Goal: Transaction & Acquisition: Purchase product/service

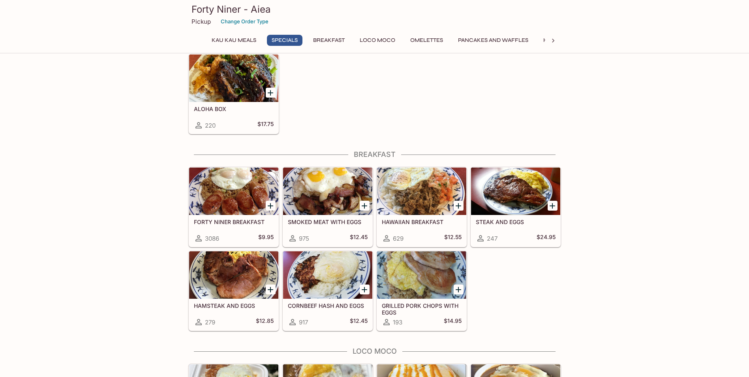
scroll to position [395, 0]
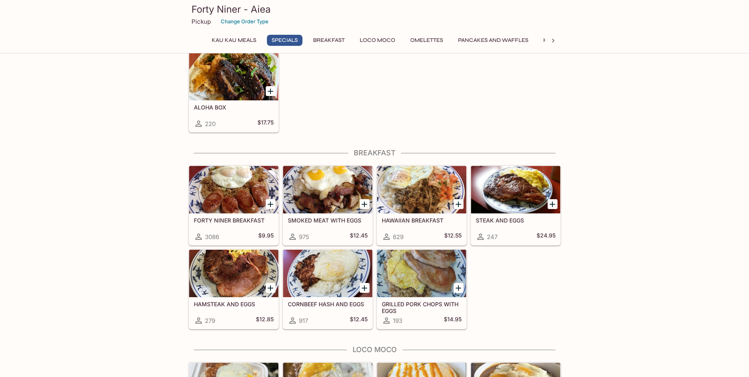
click at [222, 296] on div at bounding box center [233, 273] width 89 height 47
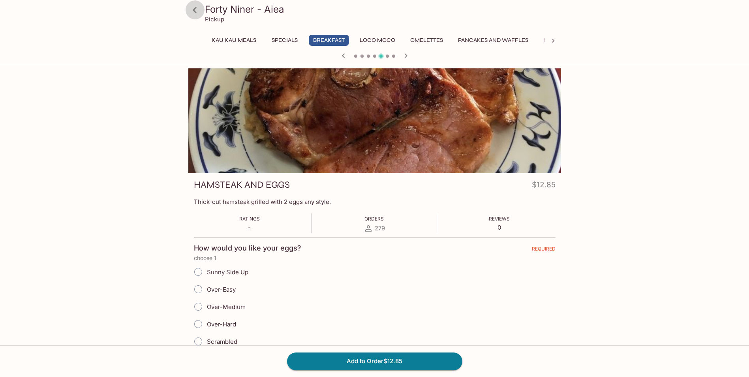
click at [196, 11] on icon at bounding box center [195, 10] width 14 height 14
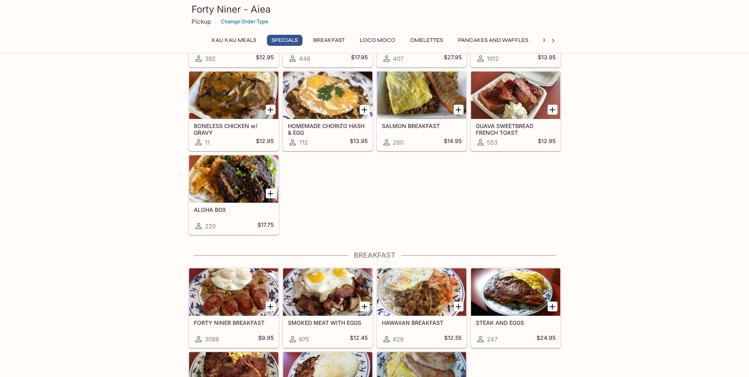
scroll to position [277, 0]
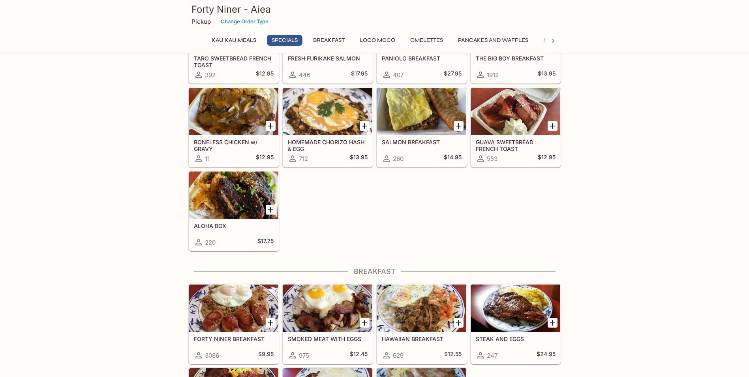
click at [248, 200] on div at bounding box center [233, 194] width 89 height 47
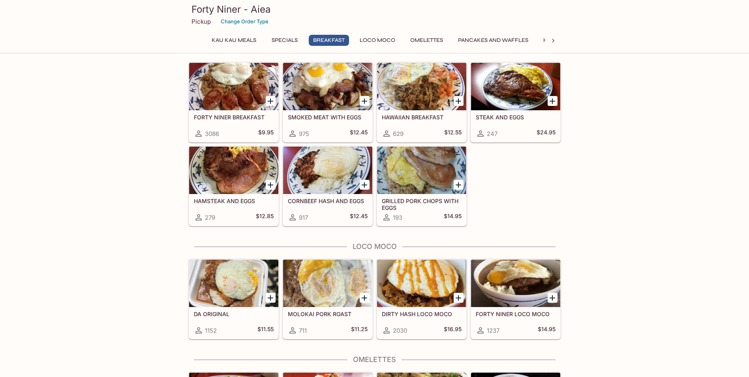
scroll to position [512, 0]
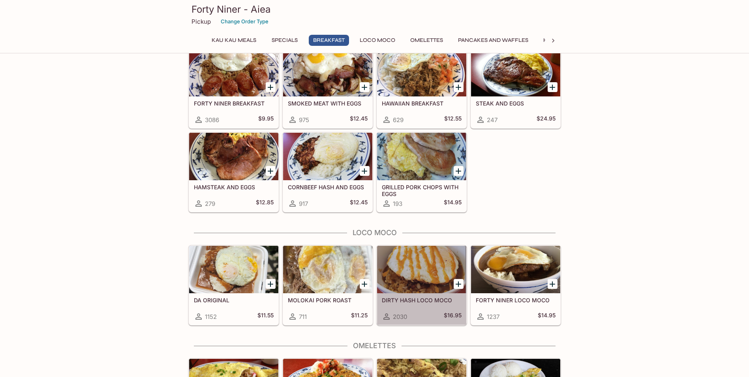
click at [423, 279] on div at bounding box center [421, 269] width 89 height 47
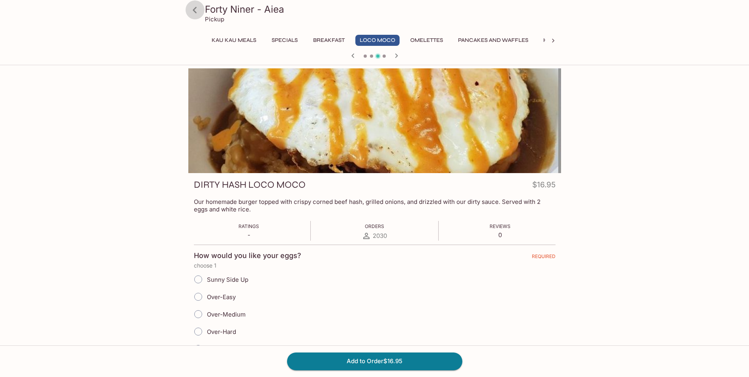
click at [197, 12] on icon at bounding box center [195, 10] width 14 height 14
